Goal: Task Accomplishment & Management: Manage account settings

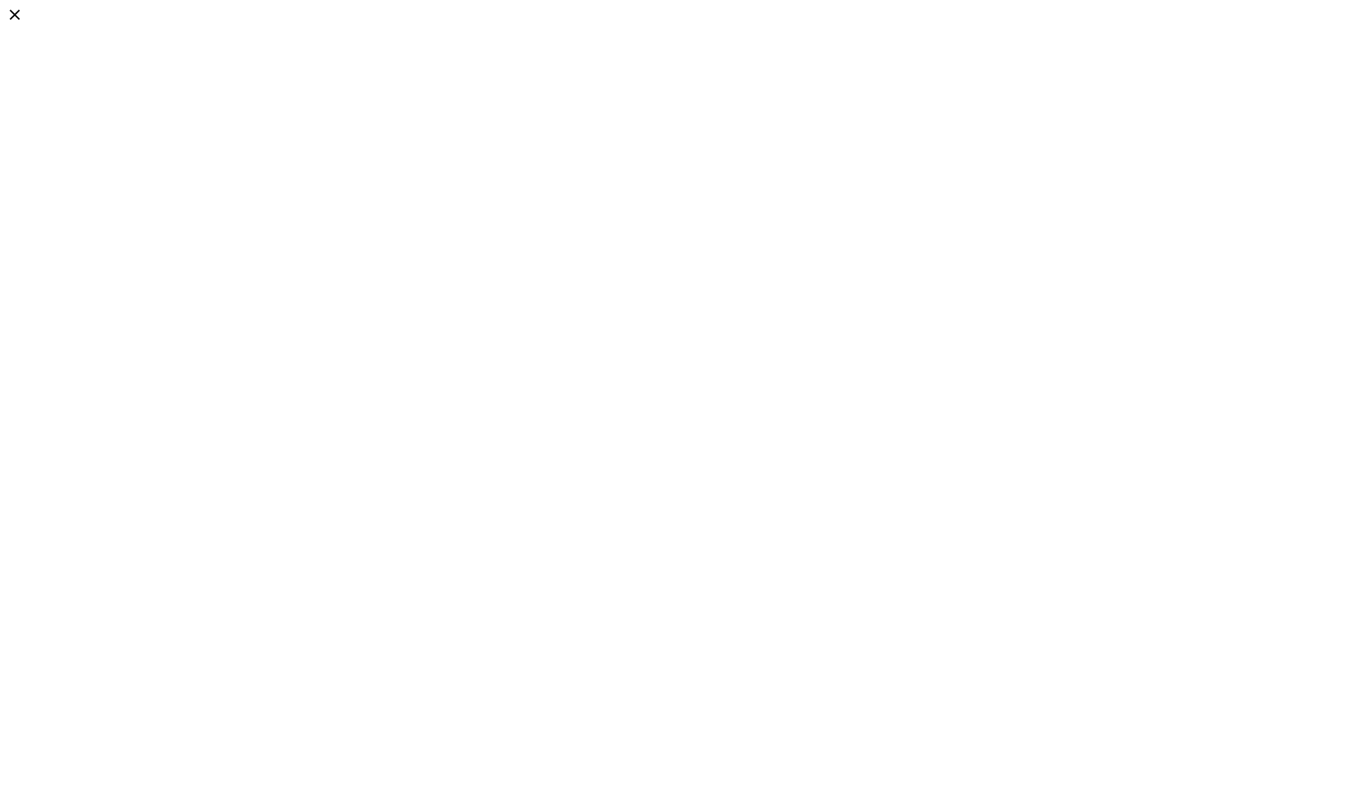
drag, startPoint x: 709, startPoint y: 371, endPoint x: 875, endPoint y: 335, distance: 169.2
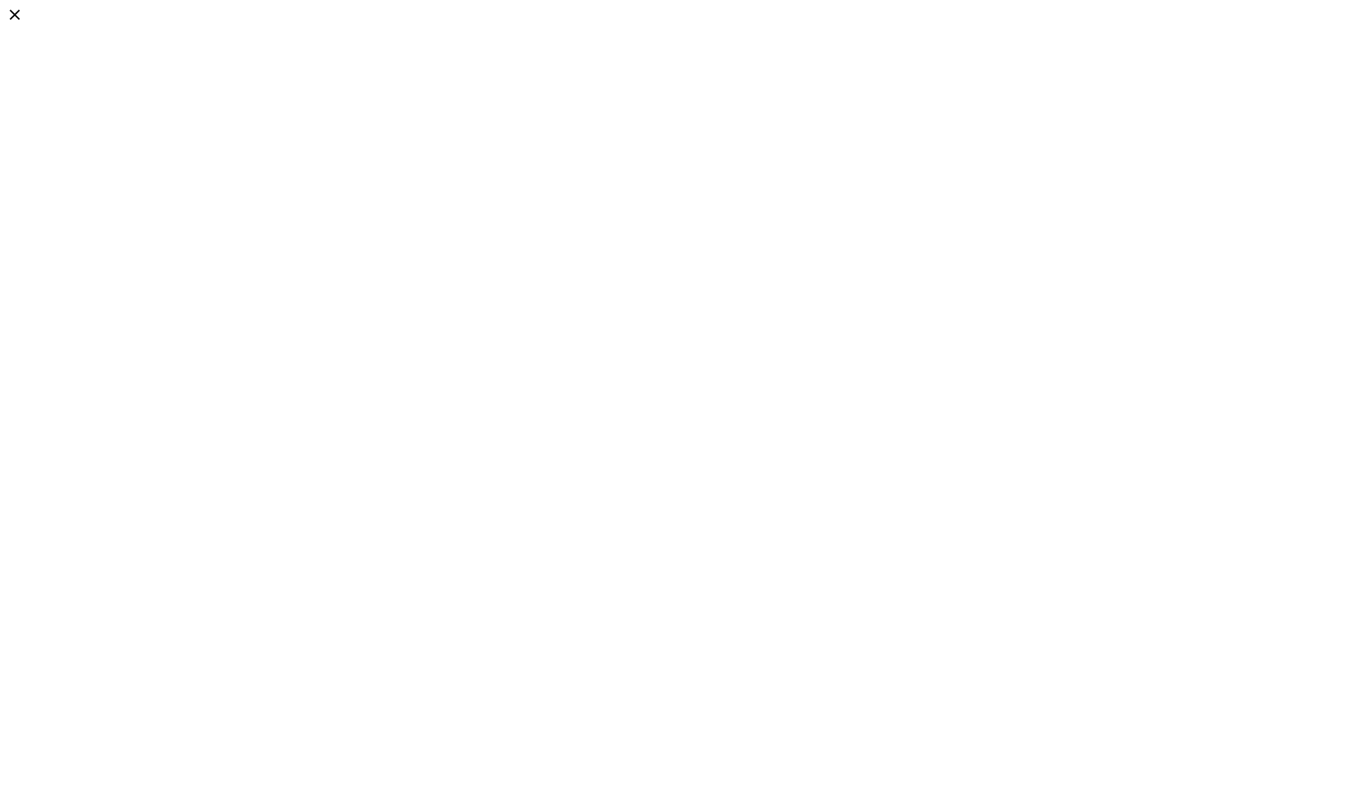
drag, startPoint x: 670, startPoint y: 387, endPoint x: 705, endPoint y: 387, distance: 34.7
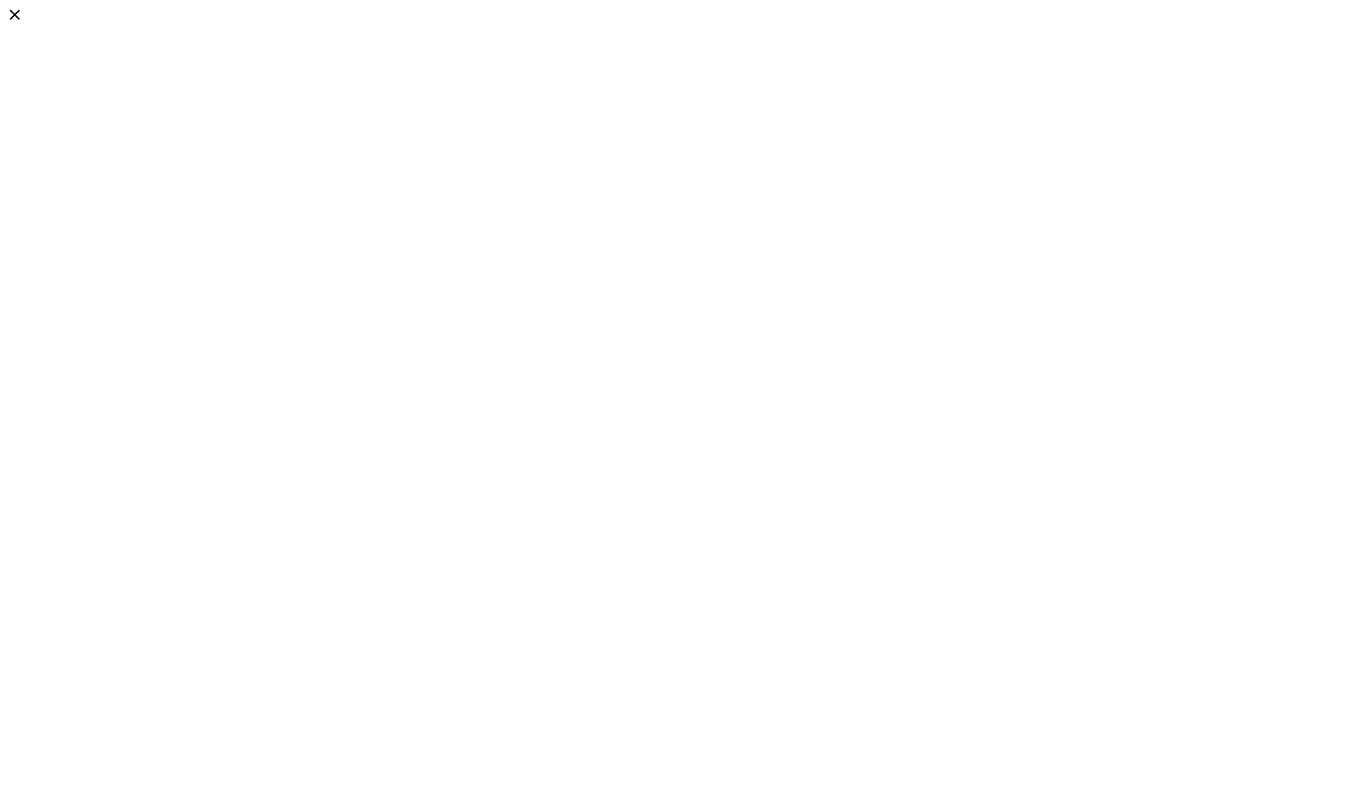
drag, startPoint x: 675, startPoint y: 383, endPoint x: 852, endPoint y: 359, distance: 178.7
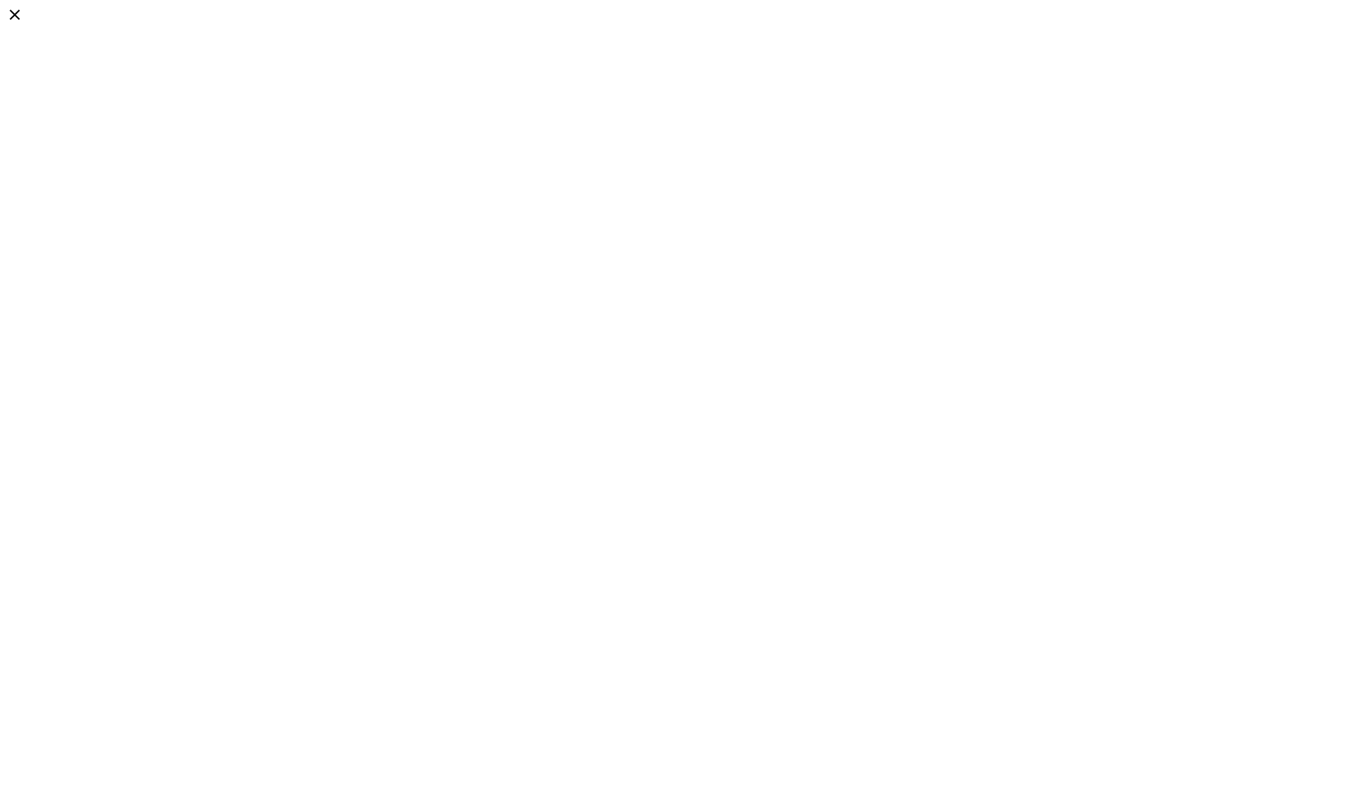
drag, startPoint x: 709, startPoint y: 389, endPoint x: 762, endPoint y: 369, distance: 56.1
drag, startPoint x: 721, startPoint y: 383, endPoint x: 752, endPoint y: 392, distance: 32.2
